Goal: Task Accomplishment & Management: Use online tool/utility

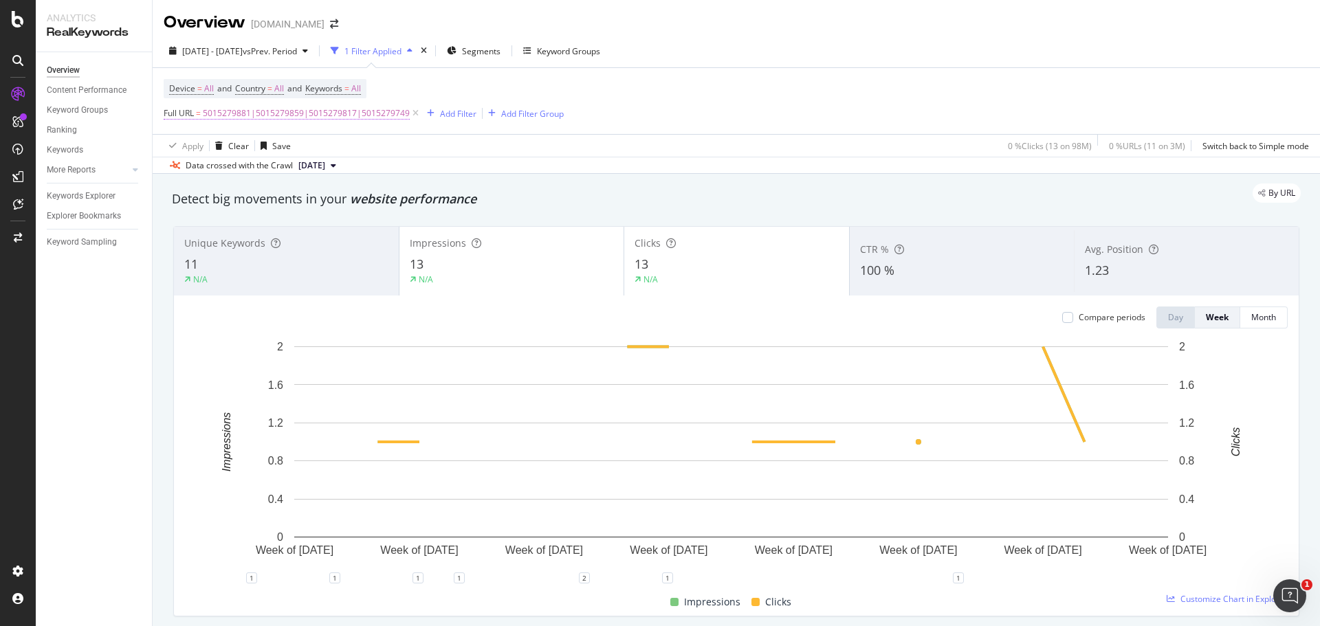
click at [330, 120] on span "5015279881|5015279859|5015279817|5015279749" at bounding box center [306, 113] width 207 height 19
click at [280, 170] on input "5015279881|5015279859|5015279817|5015279749" at bounding box center [241, 170] width 130 height 22
paste input "3608061|5013702815|5013702829|5013702827|5013702821|5013702835|5013702837|50137…"
type input "5013608061|5013702815|5013702829|5013702827|5013702821|5013702835|5013702837|50…"
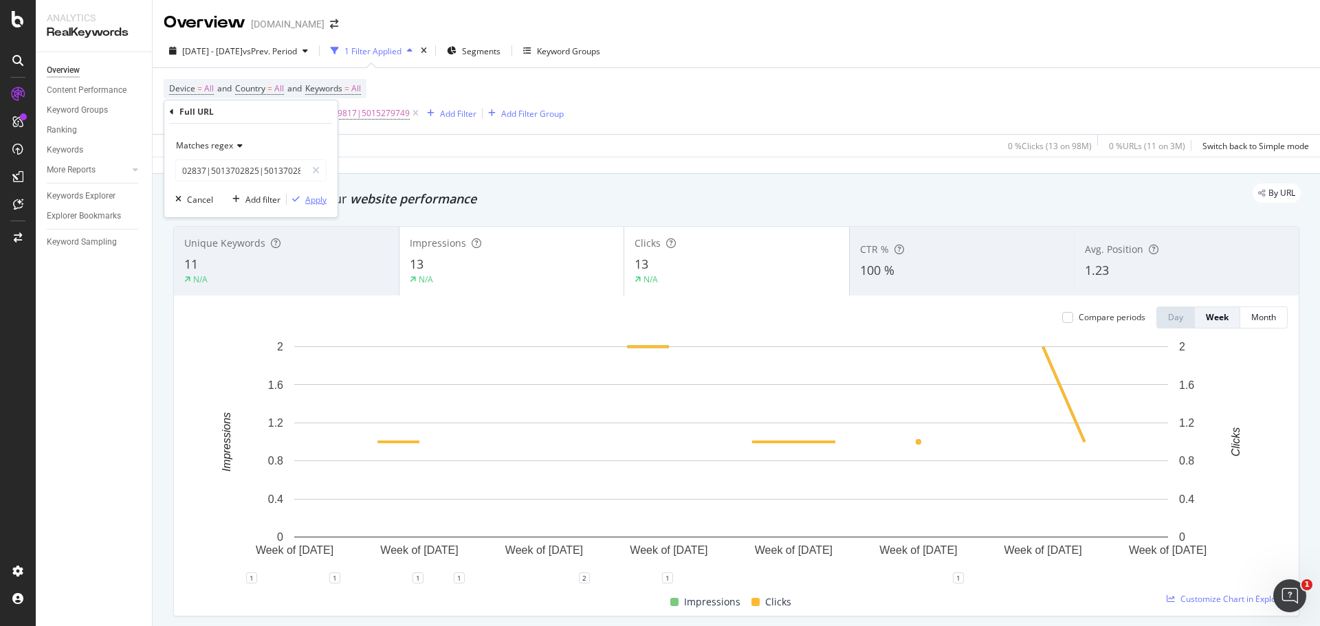
click at [313, 201] on div "Apply" at bounding box center [315, 200] width 21 height 12
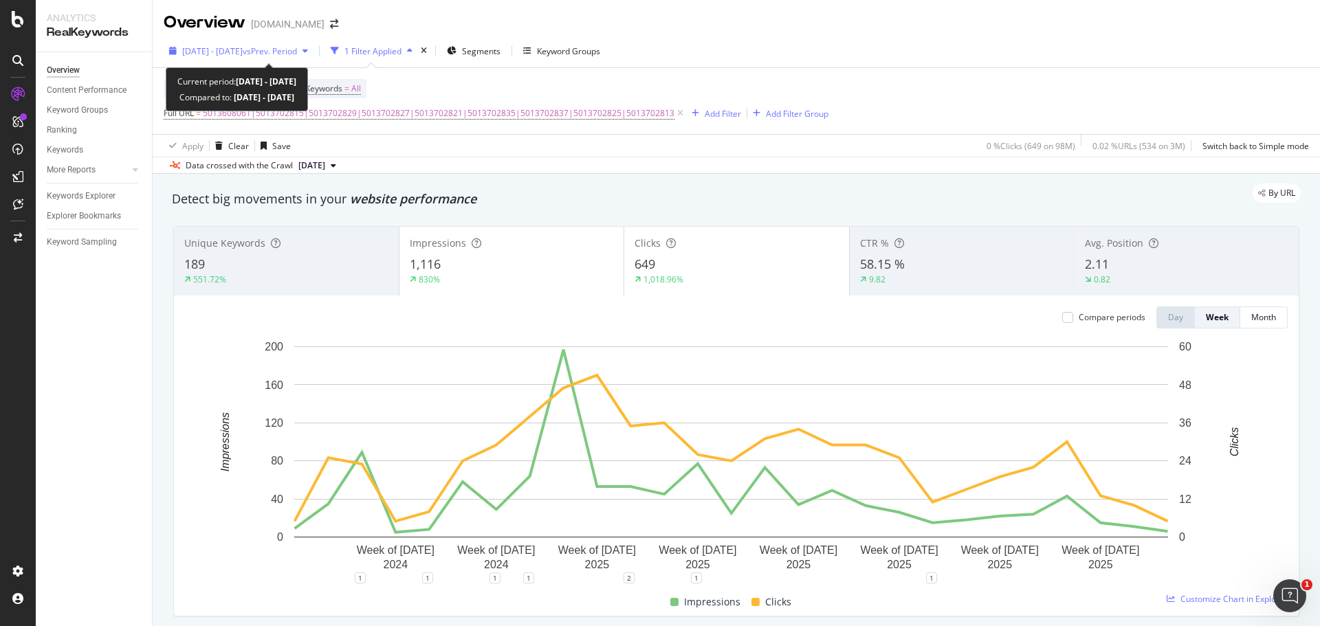
click at [297, 52] on span "vs Prev. Period" at bounding box center [270, 51] width 54 height 12
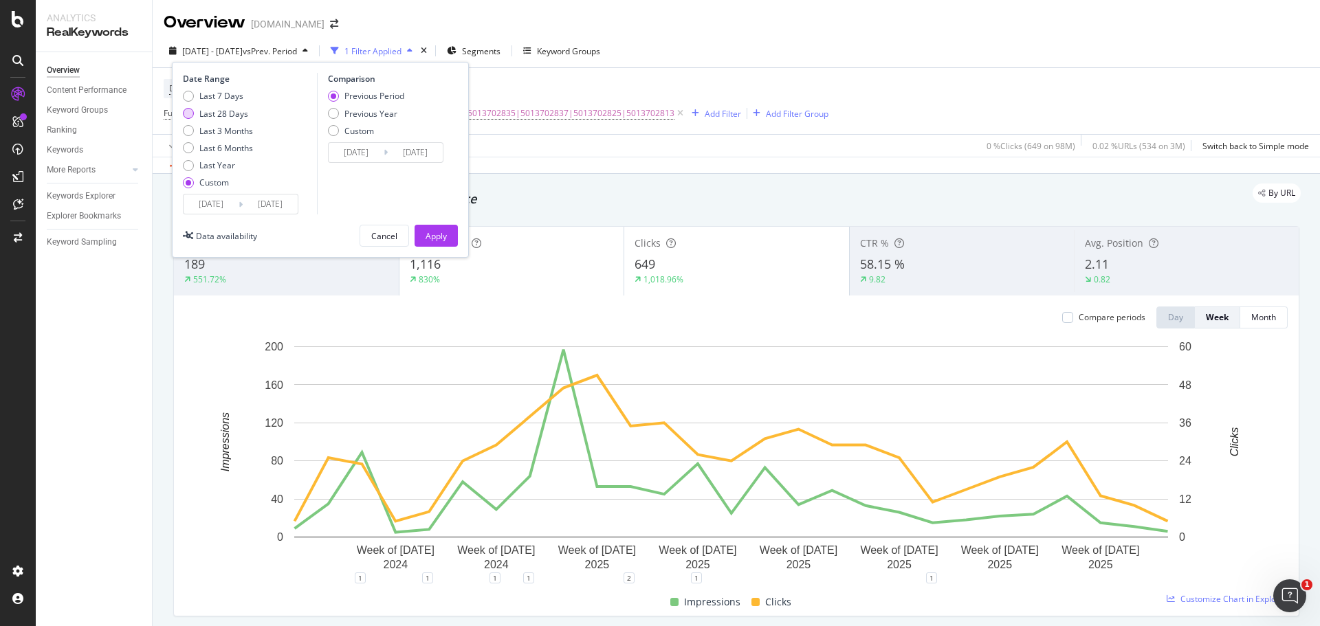
click at [230, 112] on div "Last 28 Days" at bounding box center [223, 114] width 49 height 12
type input "[DATE]"
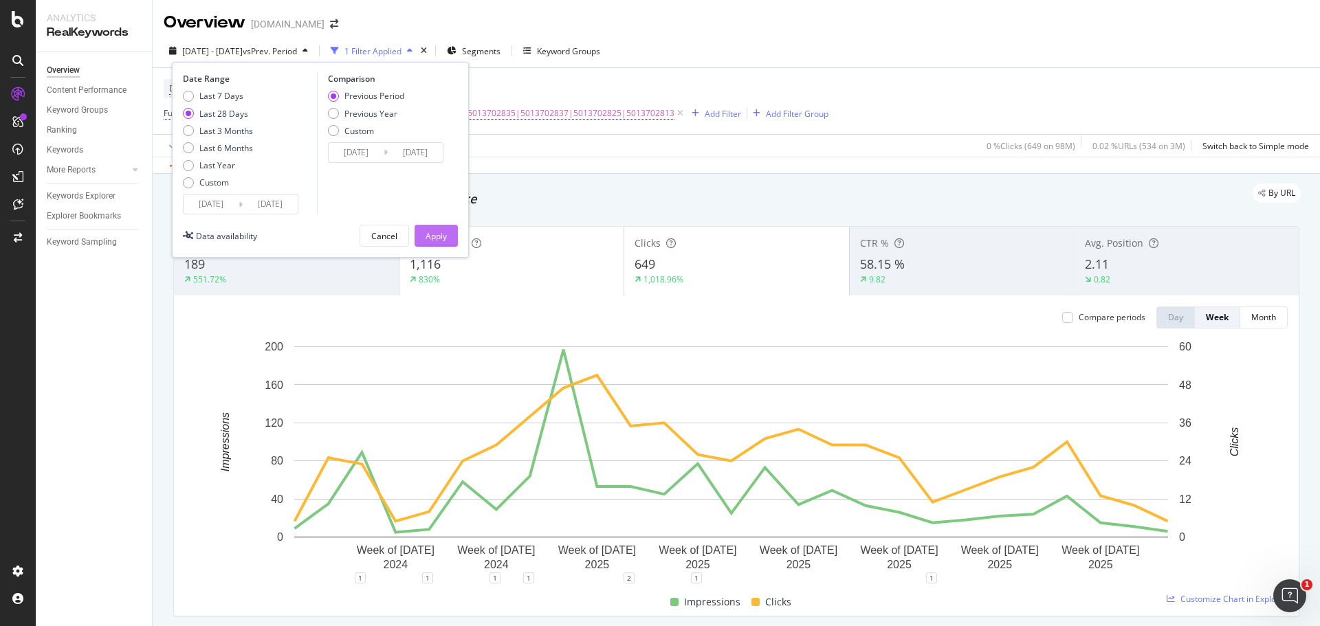
click at [434, 234] on div "Apply" at bounding box center [436, 236] width 21 height 12
